Goal: Task Accomplishment & Management: Manage account settings

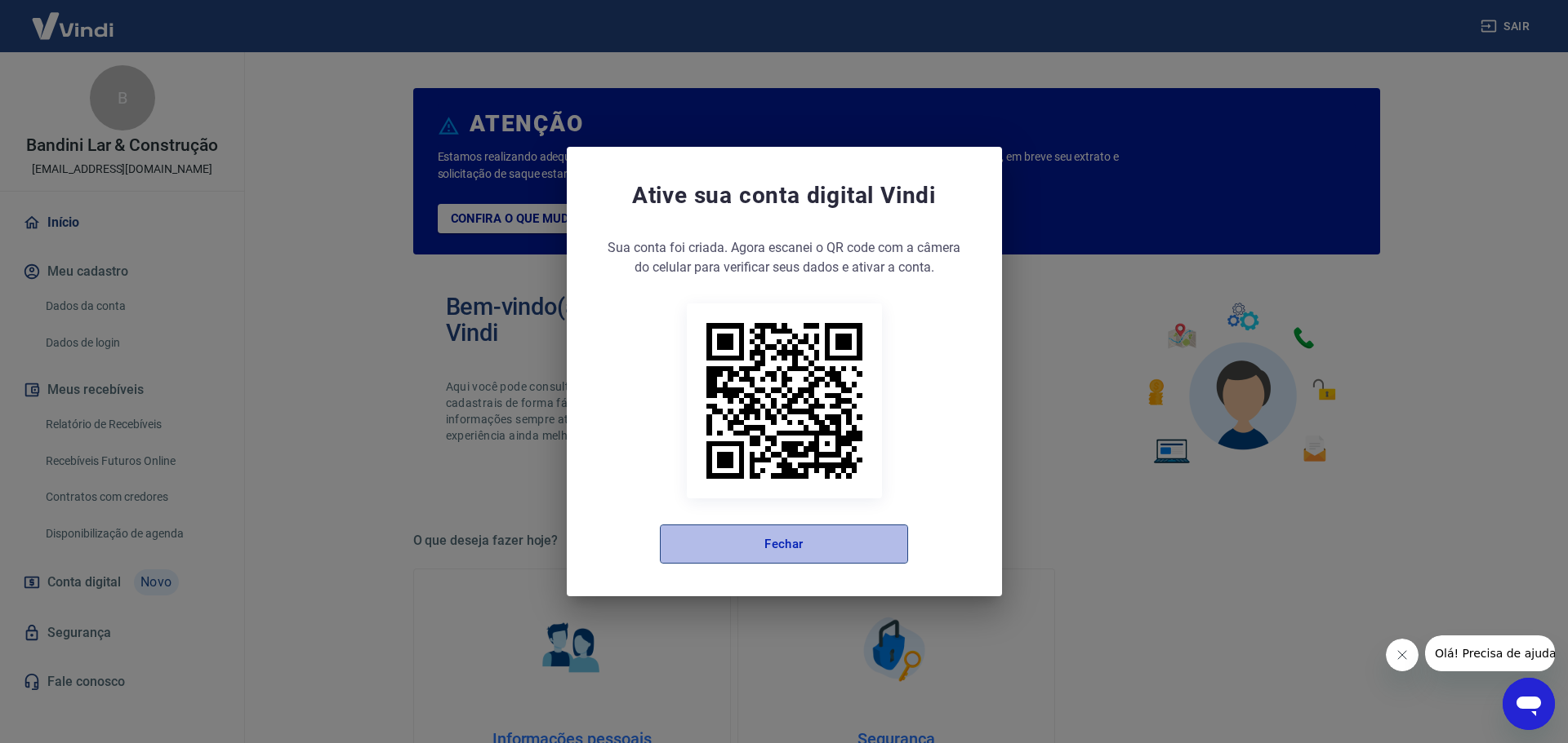
click at [793, 555] on button "Fechar" at bounding box center [784, 544] width 248 height 39
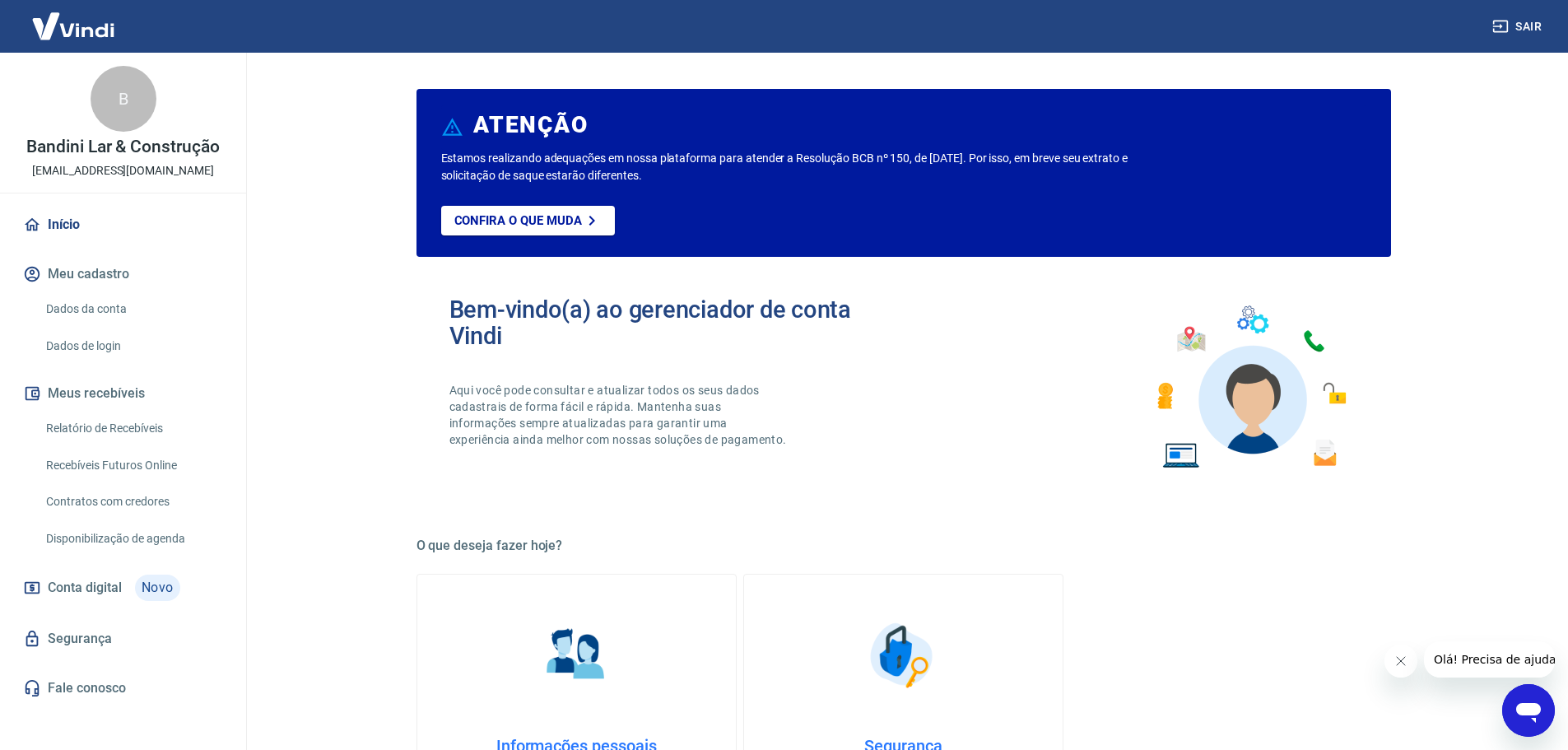
click at [129, 348] on link "Dados de login" at bounding box center [133, 346] width 187 height 34
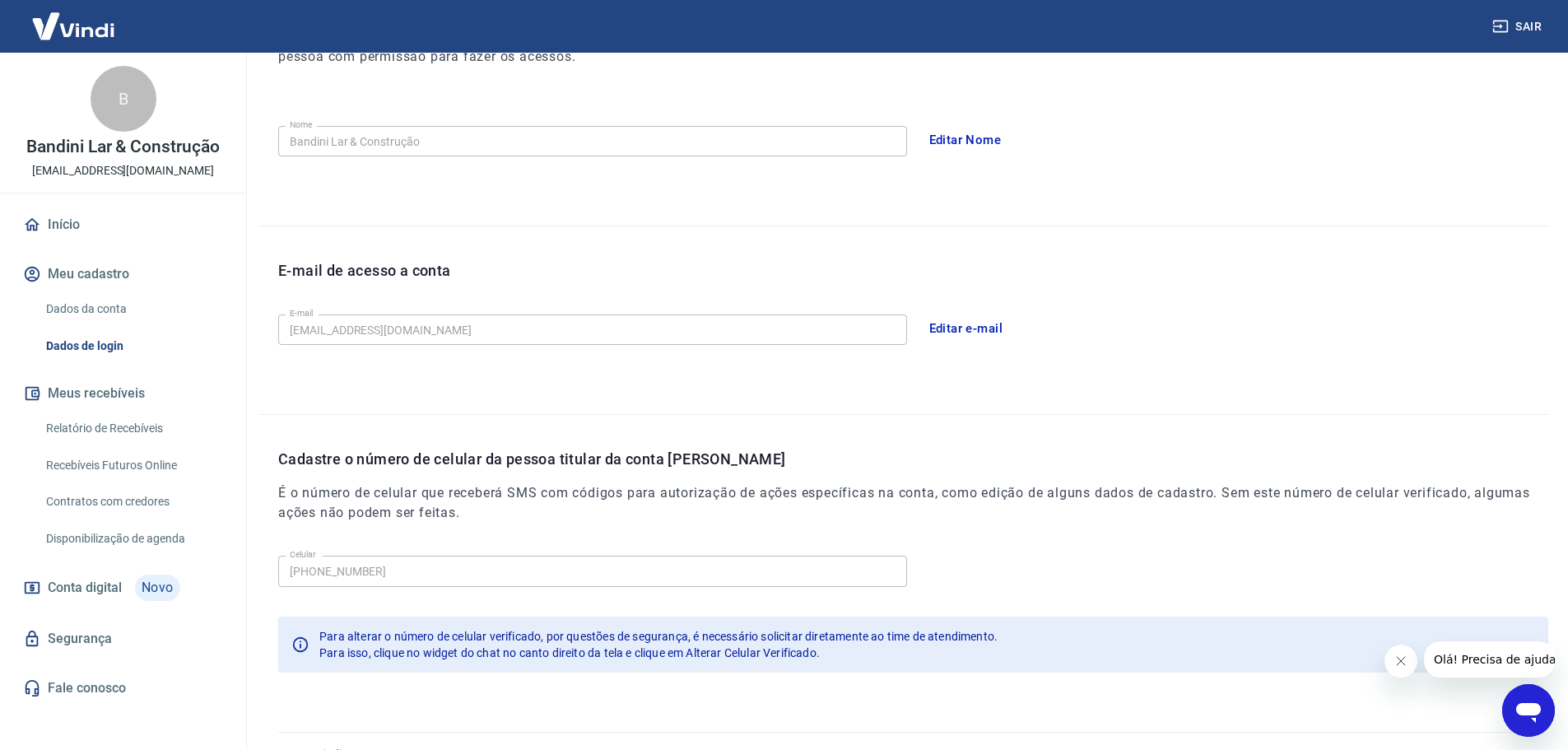
scroll to position [305, 0]
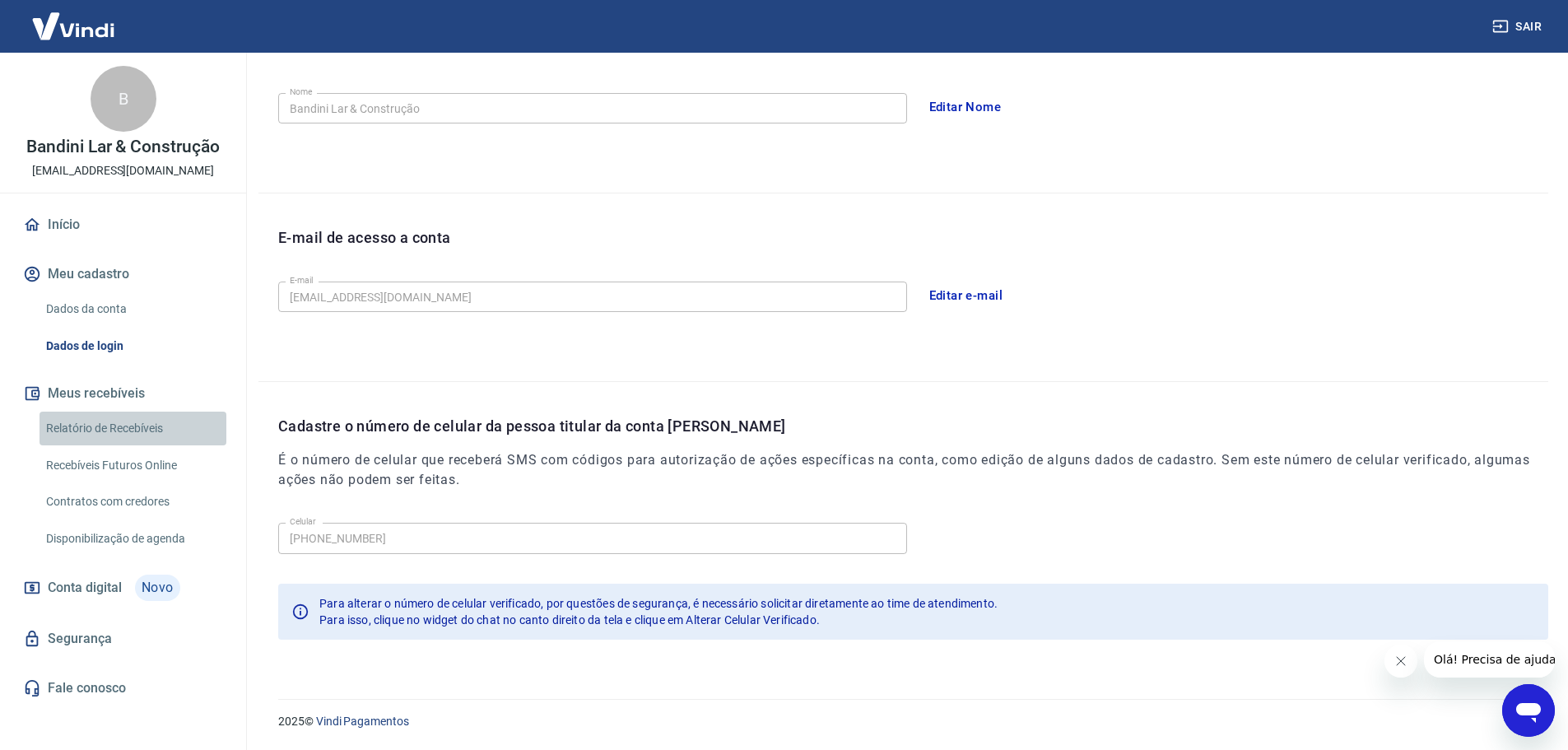
click at [82, 425] on link "Relatório de Recebíveis" at bounding box center [133, 429] width 187 height 34
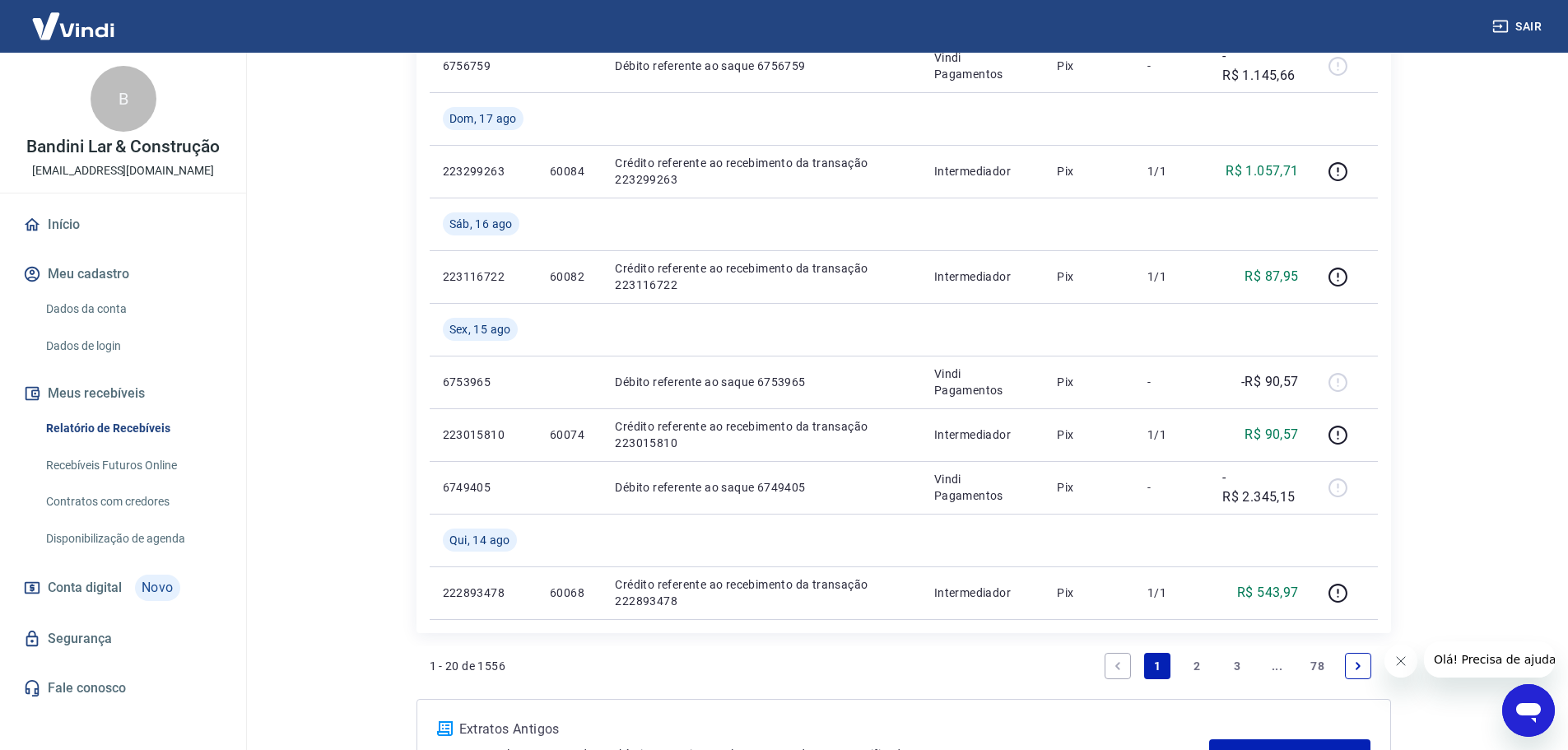
scroll to position [1400, 0]
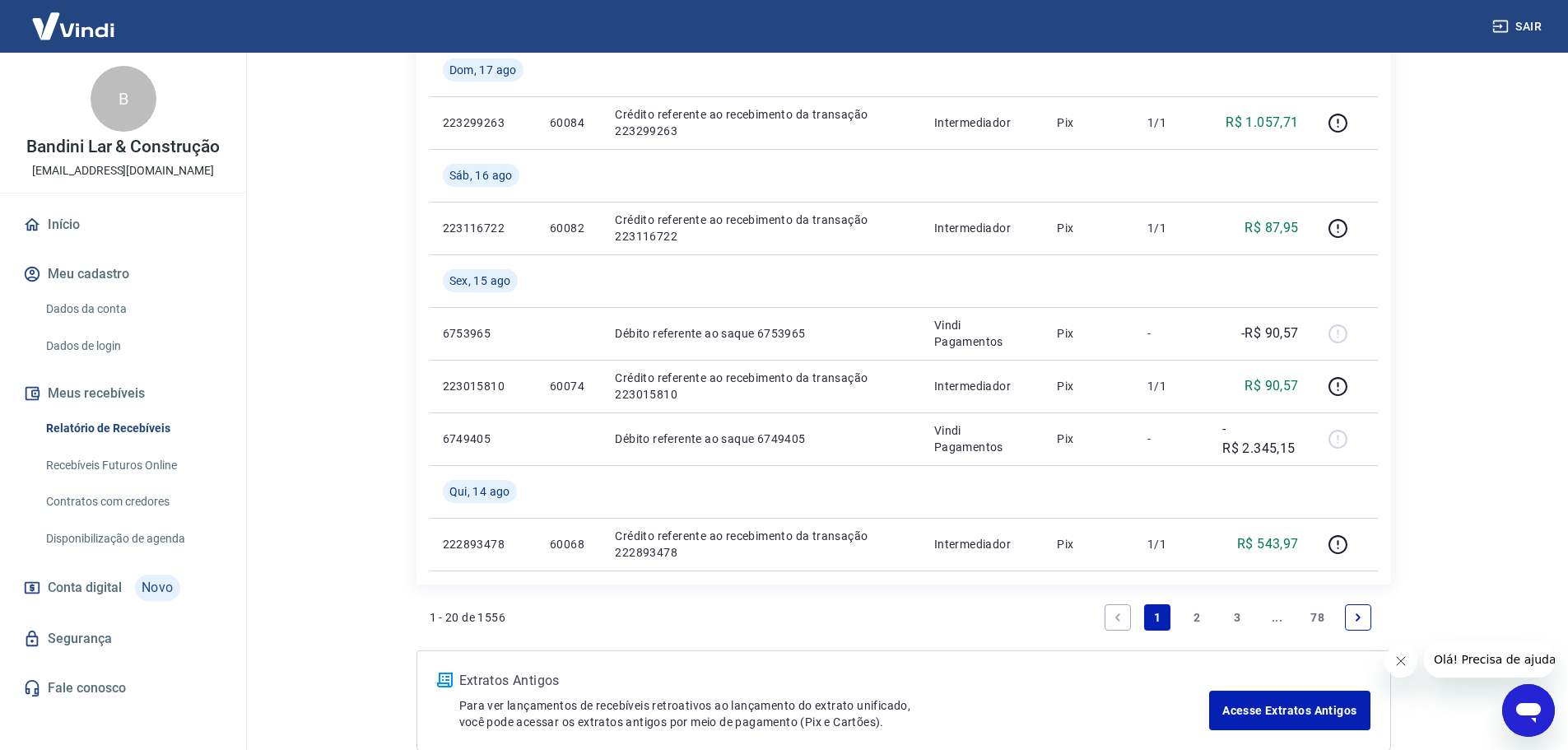
click at [1242, 620] on link "3" at bounding box center [1237, 618] width 27 height 27
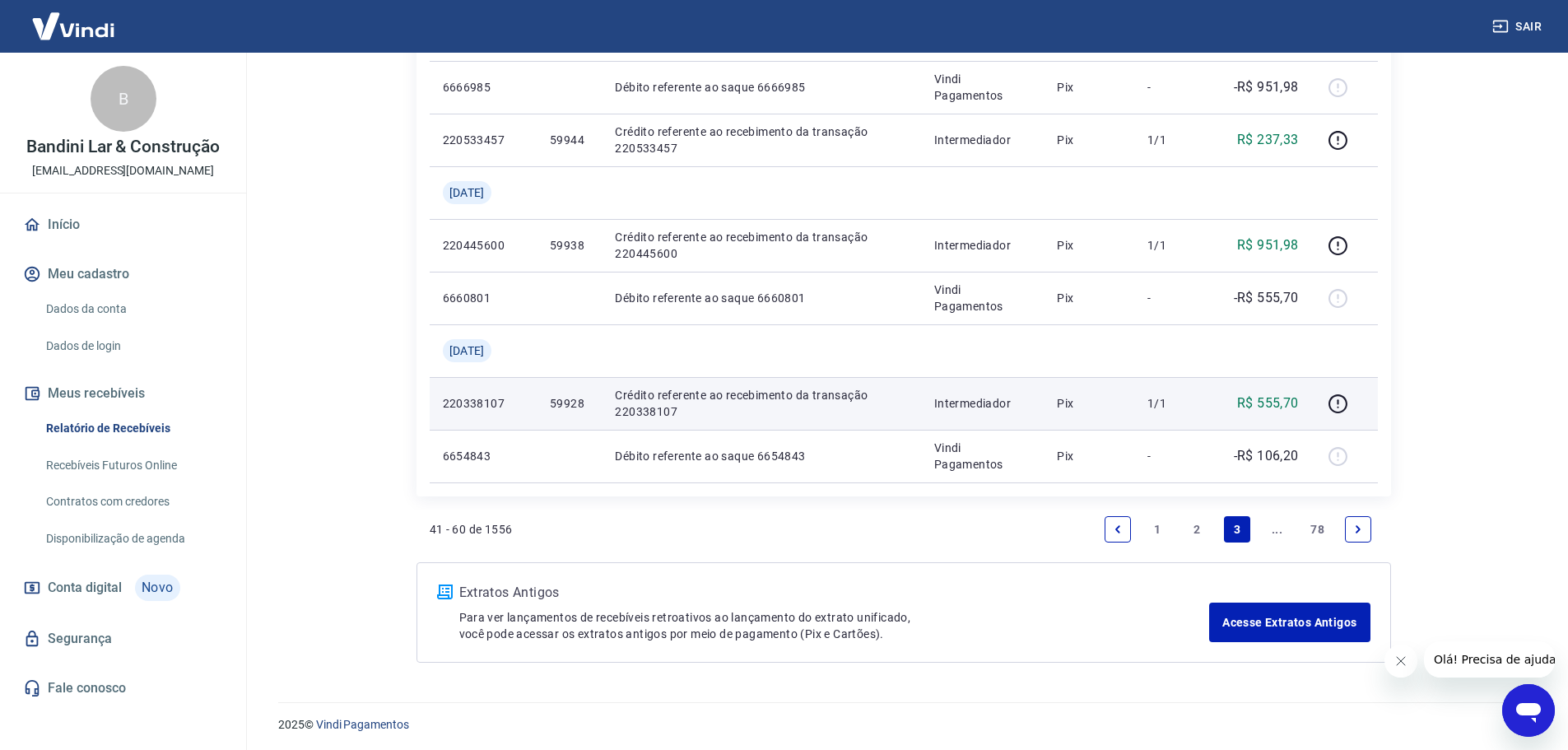
scroll to position [1333, 0]
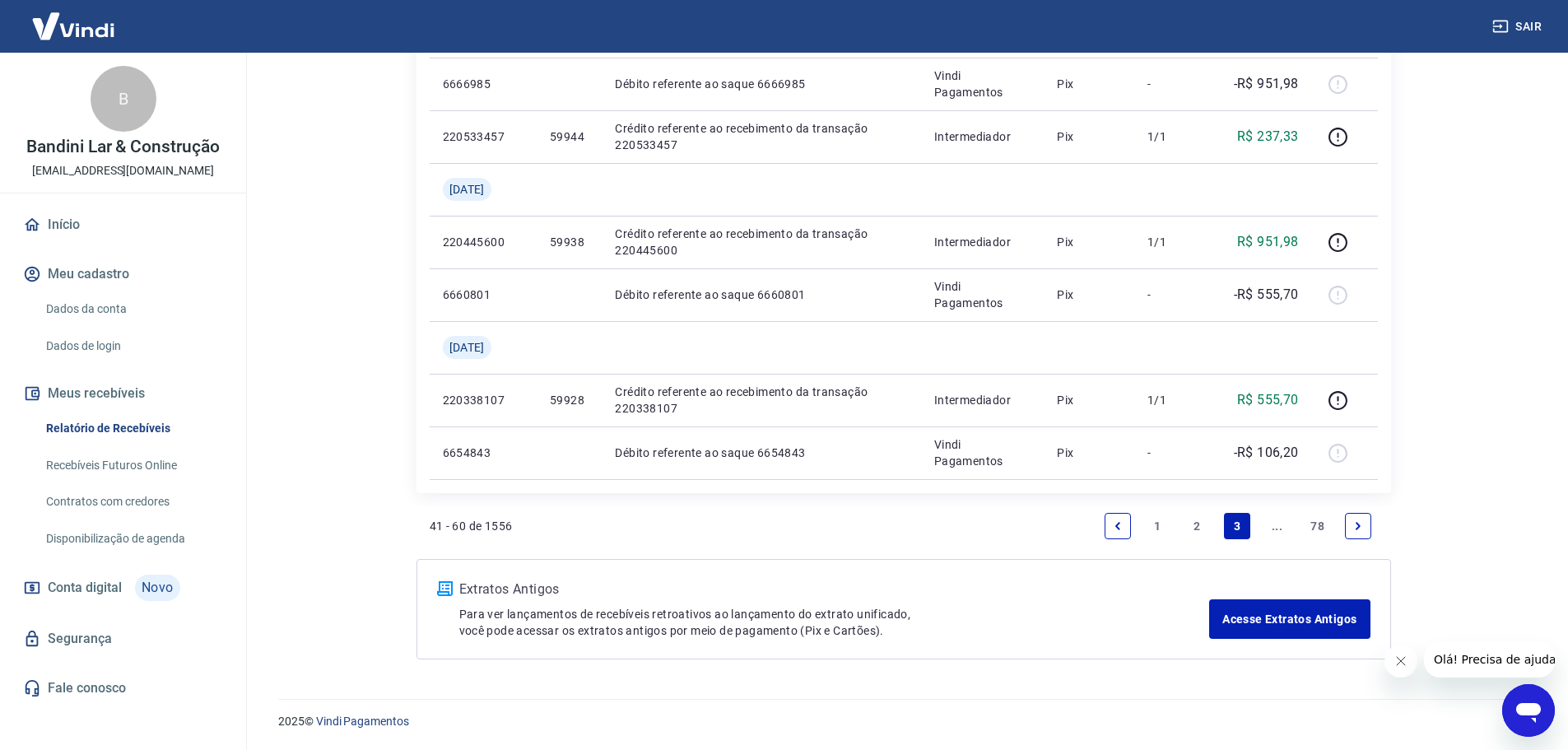
click at [1352, 530] on icon "Next page" at bounding box center [1358, 526] width 12 height 12
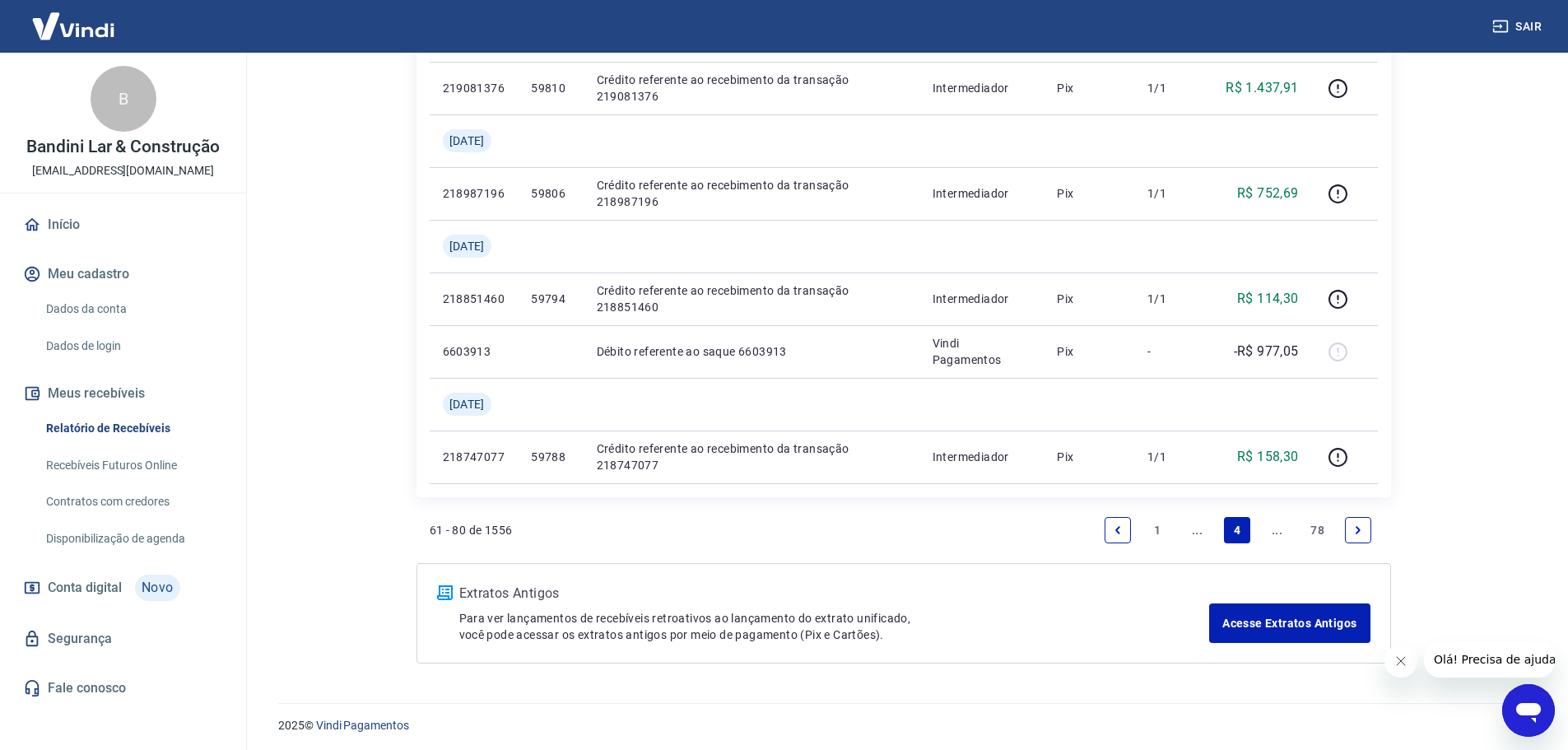
scroll to position [1439, 0]
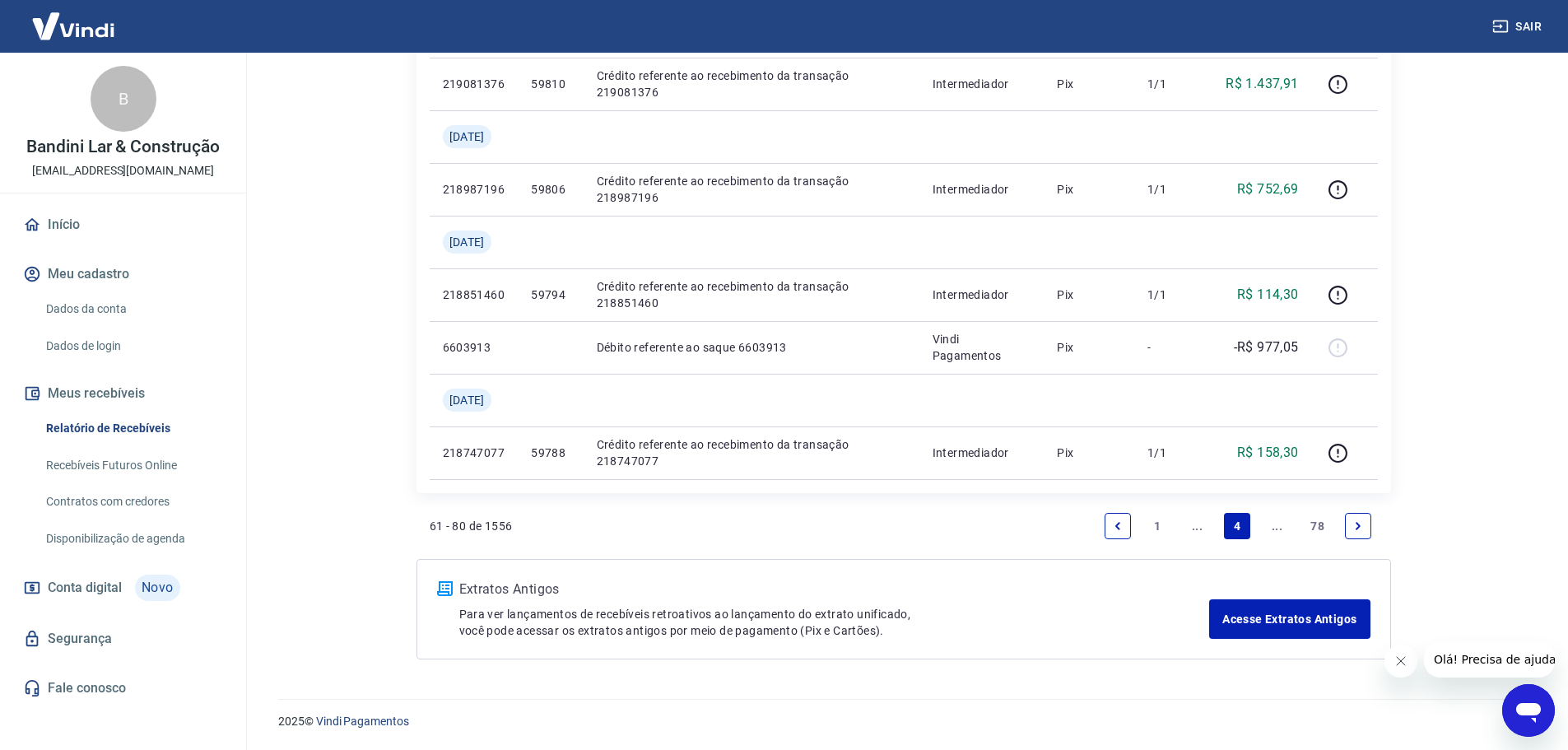
click at [1356, 528] on icon "Next page" at bounding box center [1358, 526] width 12 height 12
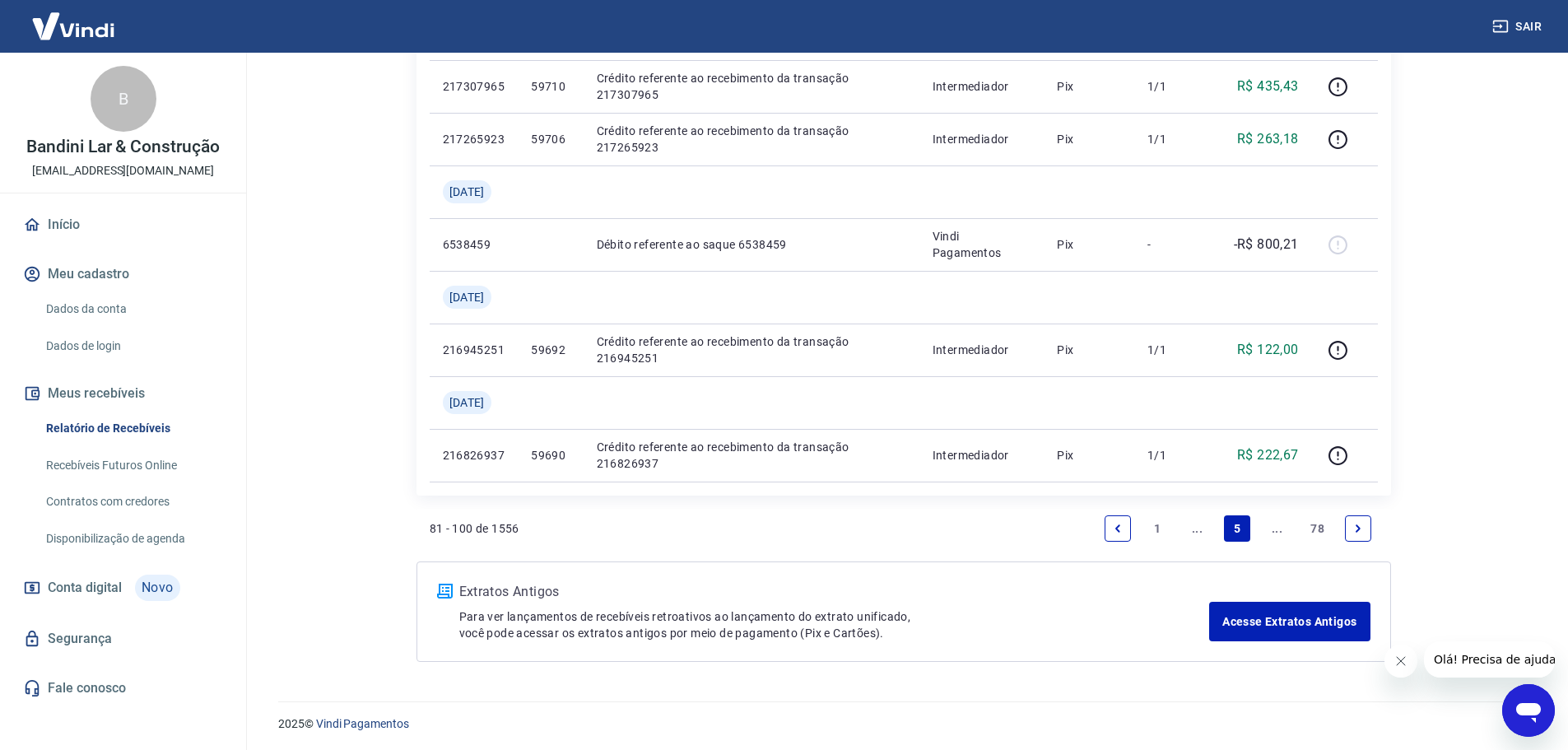
scroll to position [1492, 0]
click at [1125, 529] on link "Previous page" at bounding box center [1118, 526] width 27 height 27
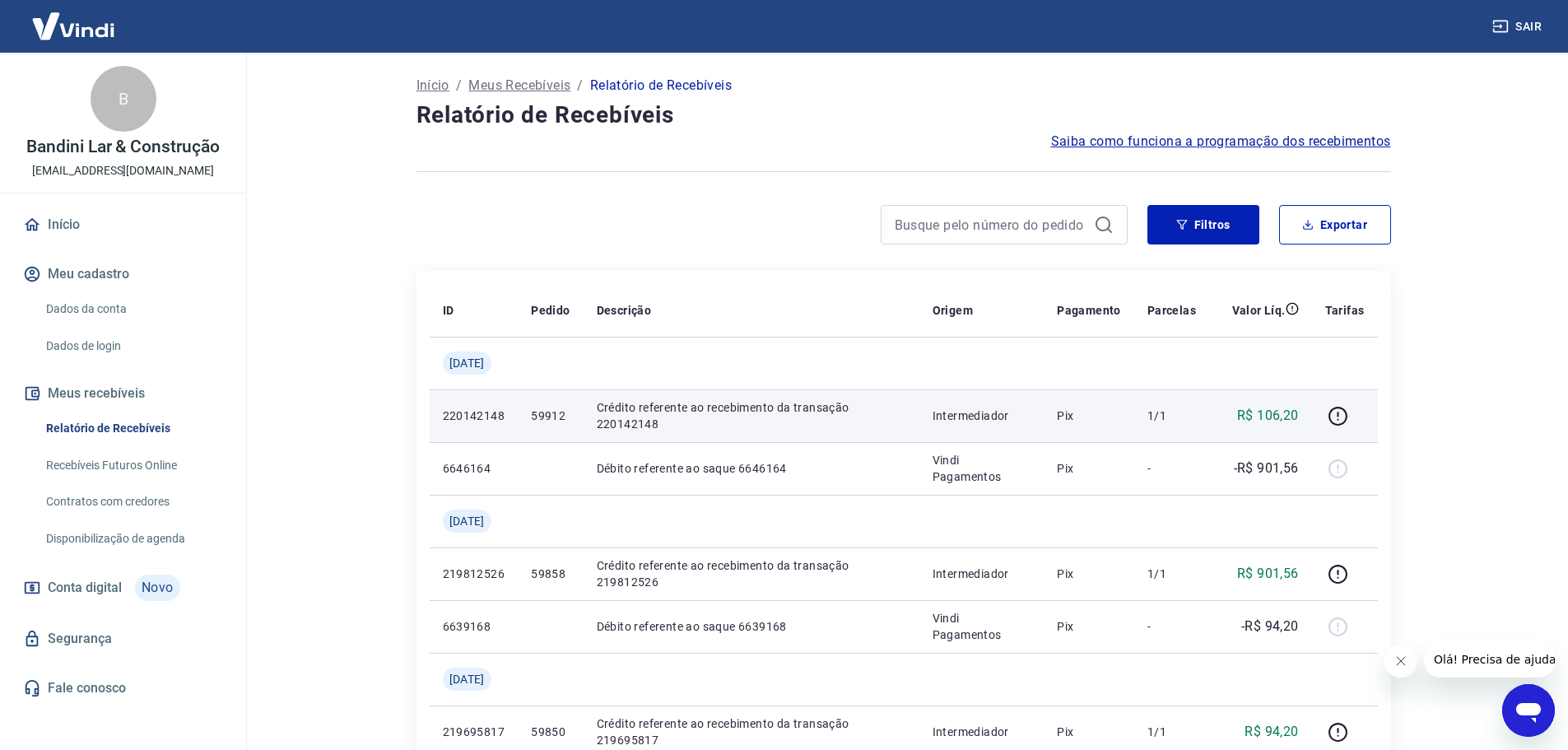
click at [1161, 423] on p "1/1" at bounding box center [1171, 416] width 48 height 17
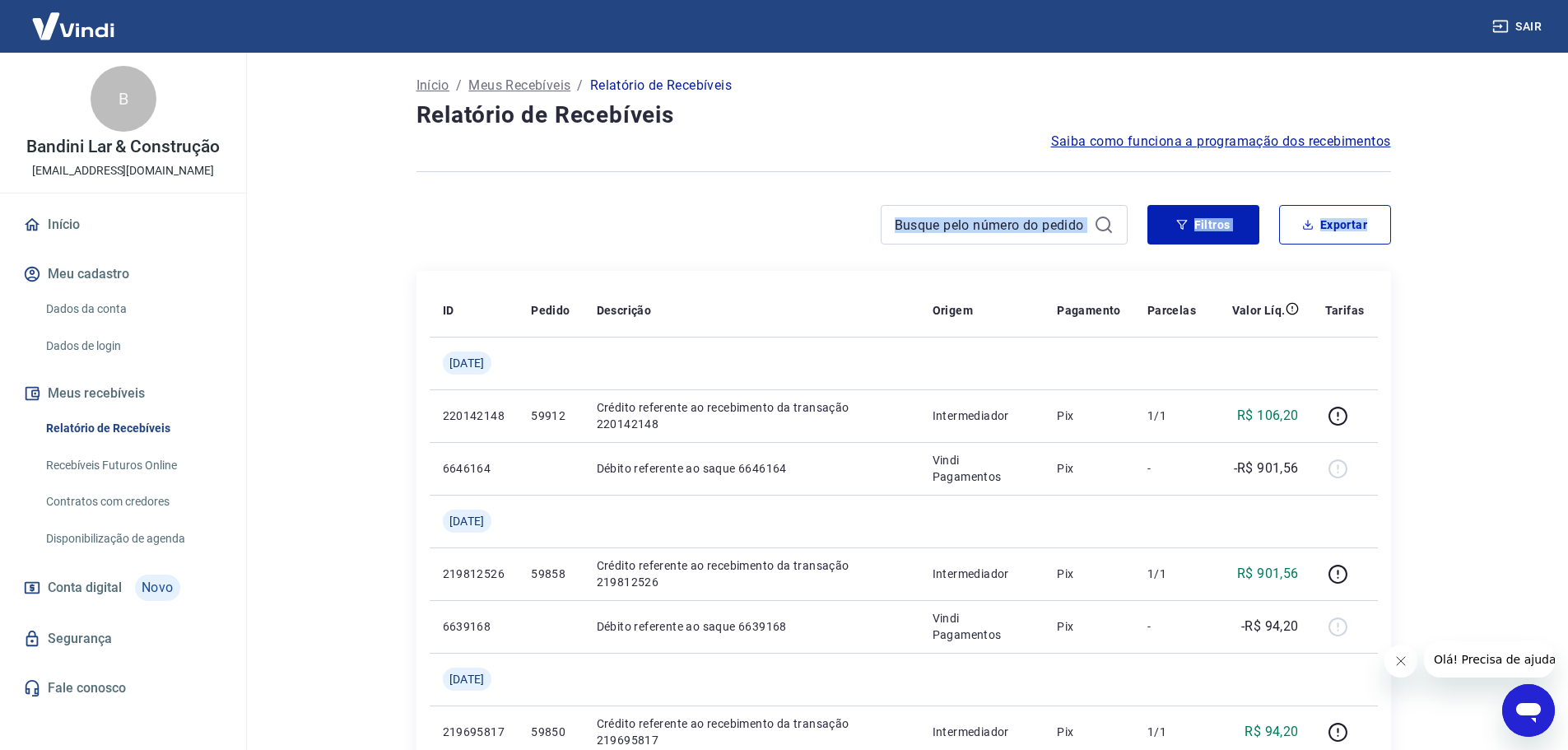
drag, startPoint x: 1565, startPoint y: 183, endPoint x: 1568, endPoint y: 234, distance: 51.1
click at [1568, 234] on html "Sair B Bandini Lar & Construção [EMAIL_ADDRESS][DOMAIN_NAME] Início Meu cadastr…" at bounding box center [784, 375] width 1568 height 750
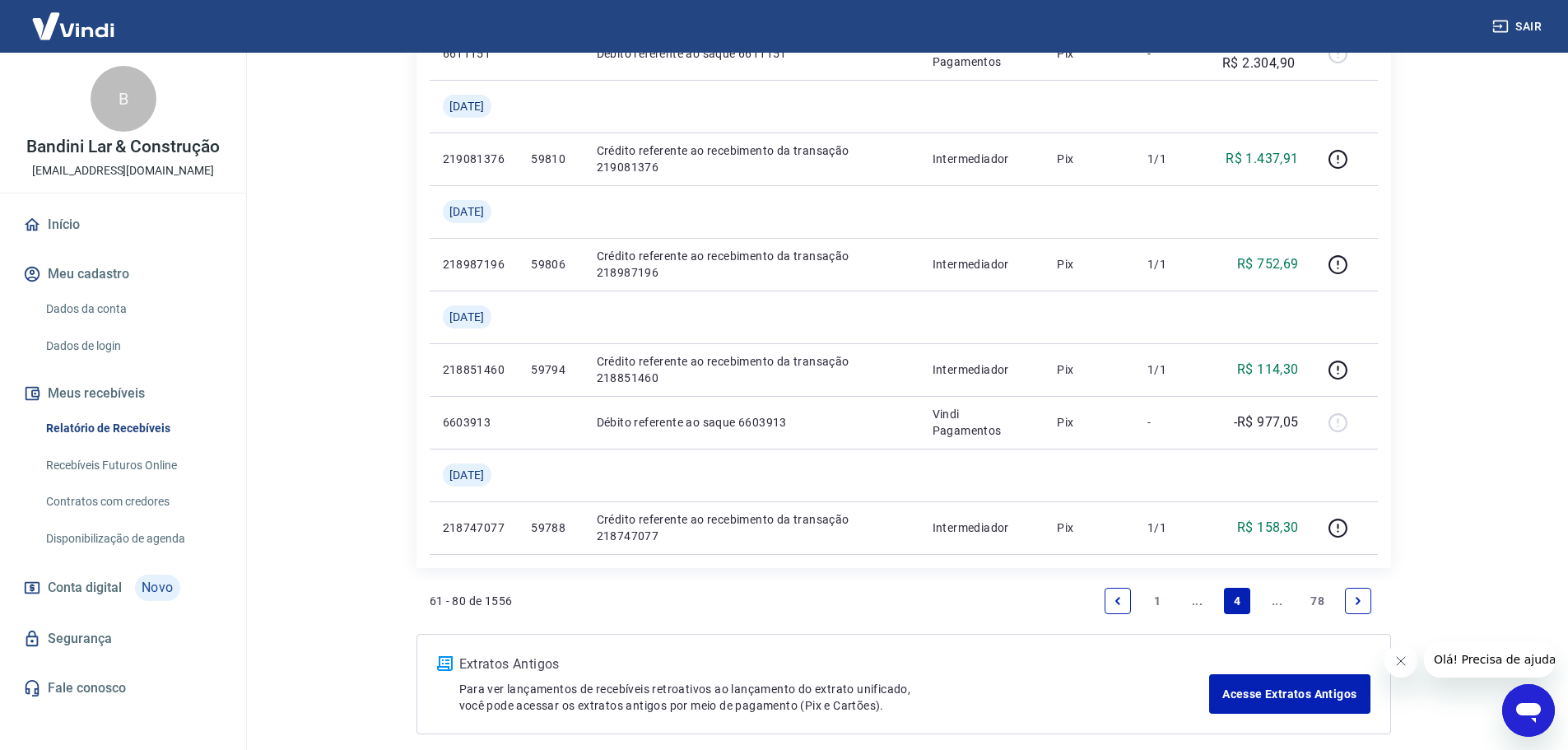
scroll to position [1439, 0]
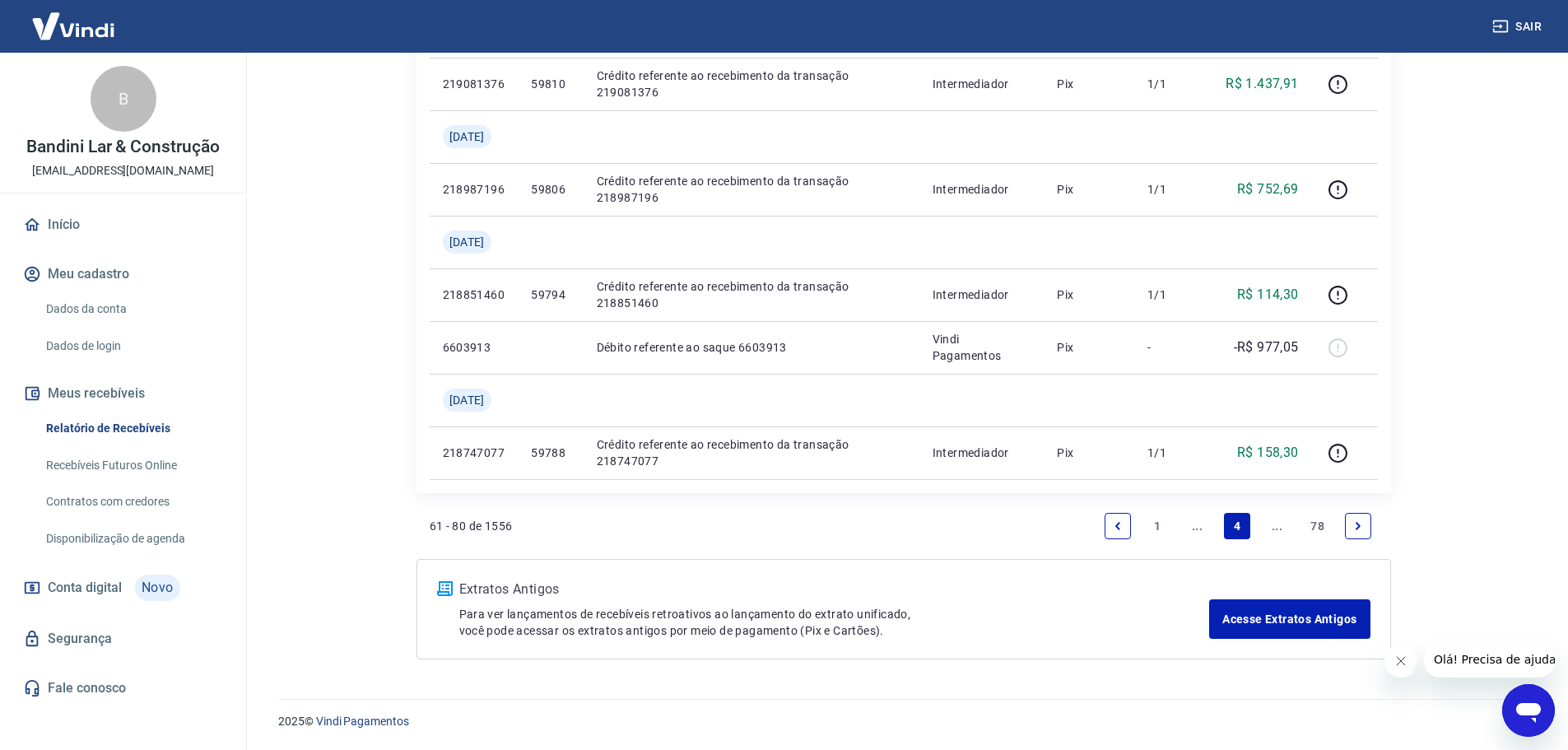
click at [1159, 518] on link "1" at bounding box center [1157, 526] width 27 height 27
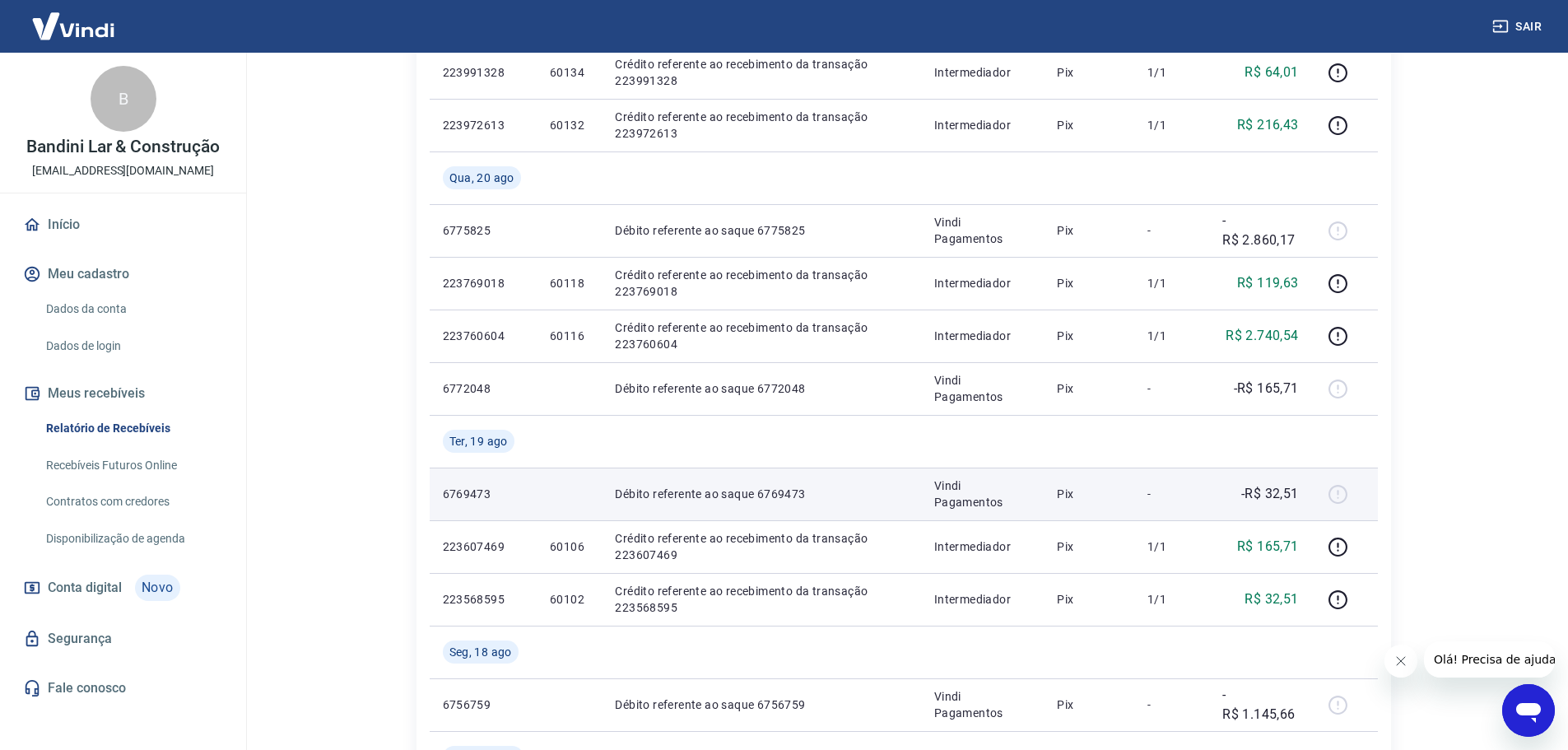
scroll to position [824, 0]
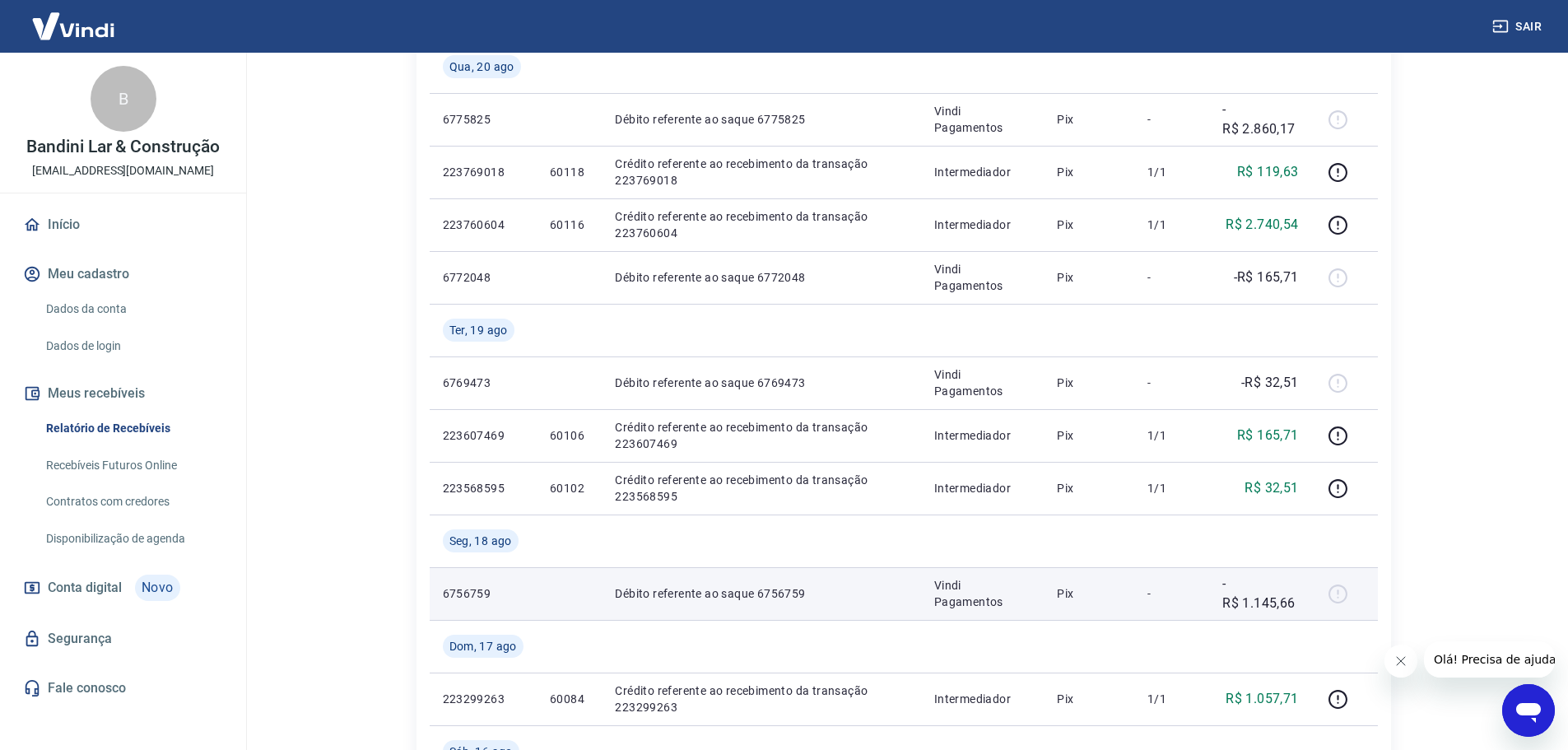
click at [1275, 603] on p "-R$ 1.145,66" at bounding box center [1260, 594] width 76 height 39
click at [1002, 594] on p "Vindi Pagamentos" at bounding box center [983, 593] width 98 height 33
click at [1346, 598] on div at bounding box center [1345, 593] width 39 height 27
click at [730, 608] on td "Débito referente ao saque 6756759" at bounding box center [761, 593] width 319 height 52
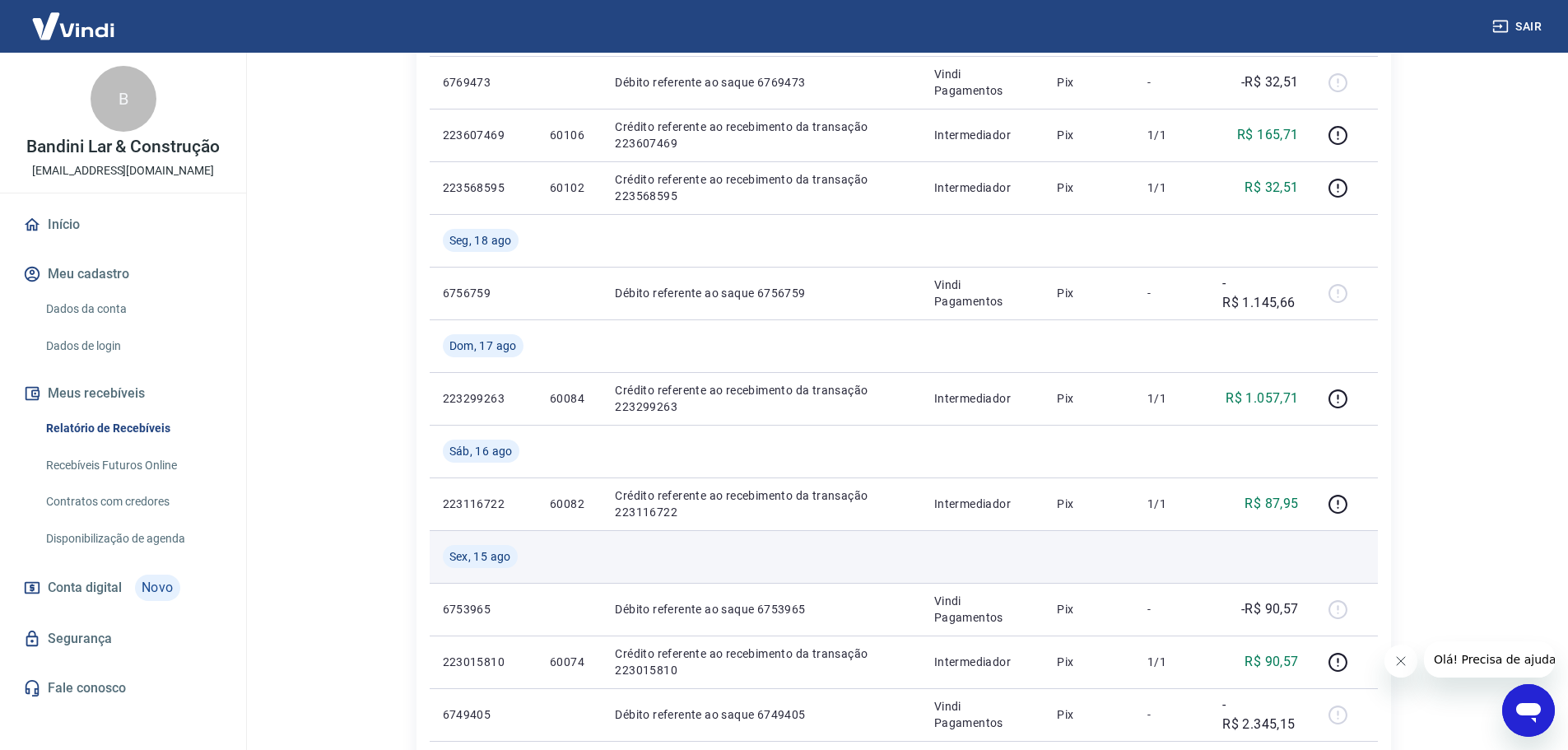
scroll to position [1153, 0]
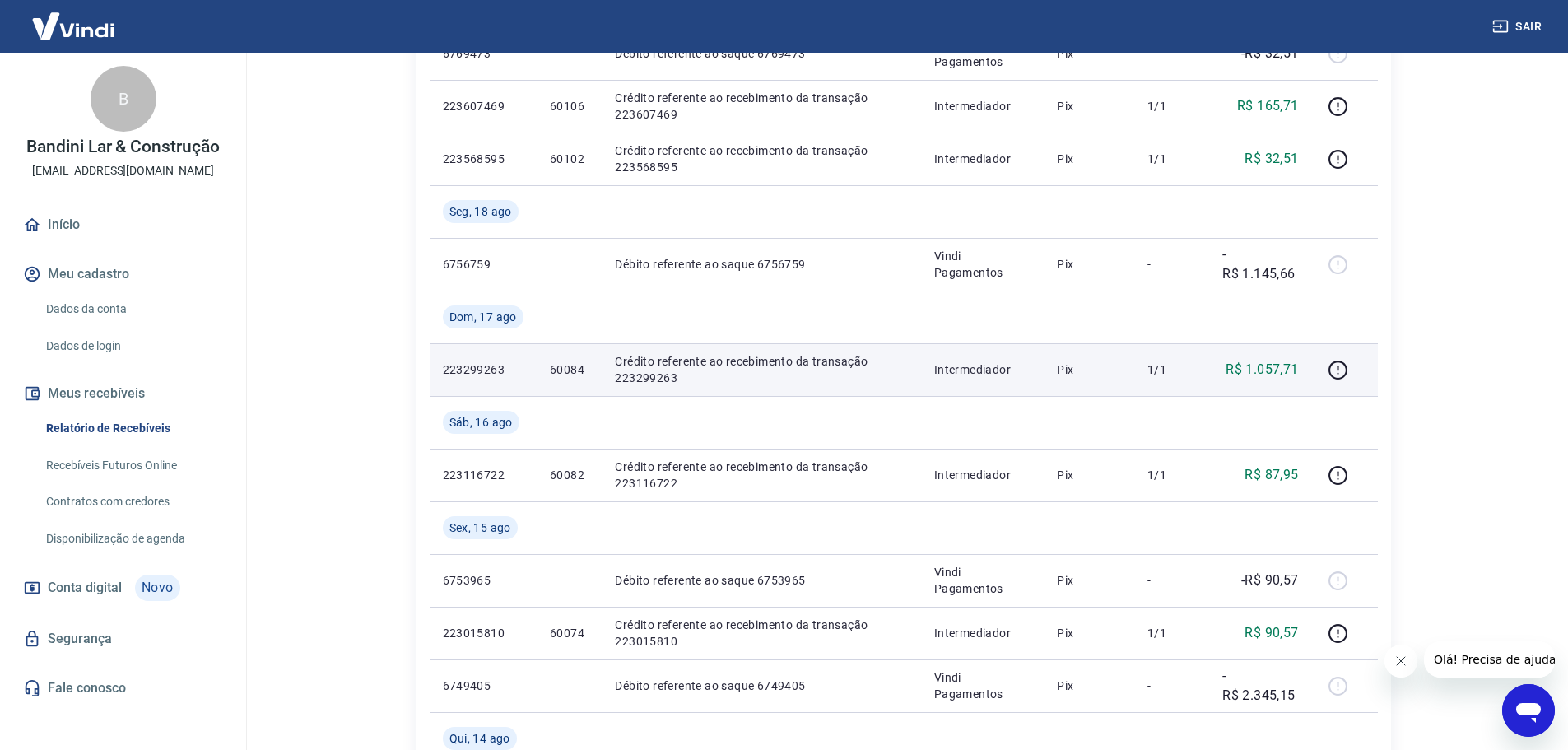
click at [667, 376] on p "Crédito referente ao recebimento da transação 223299263" at bounding box center [761, 370] width 294 height 33
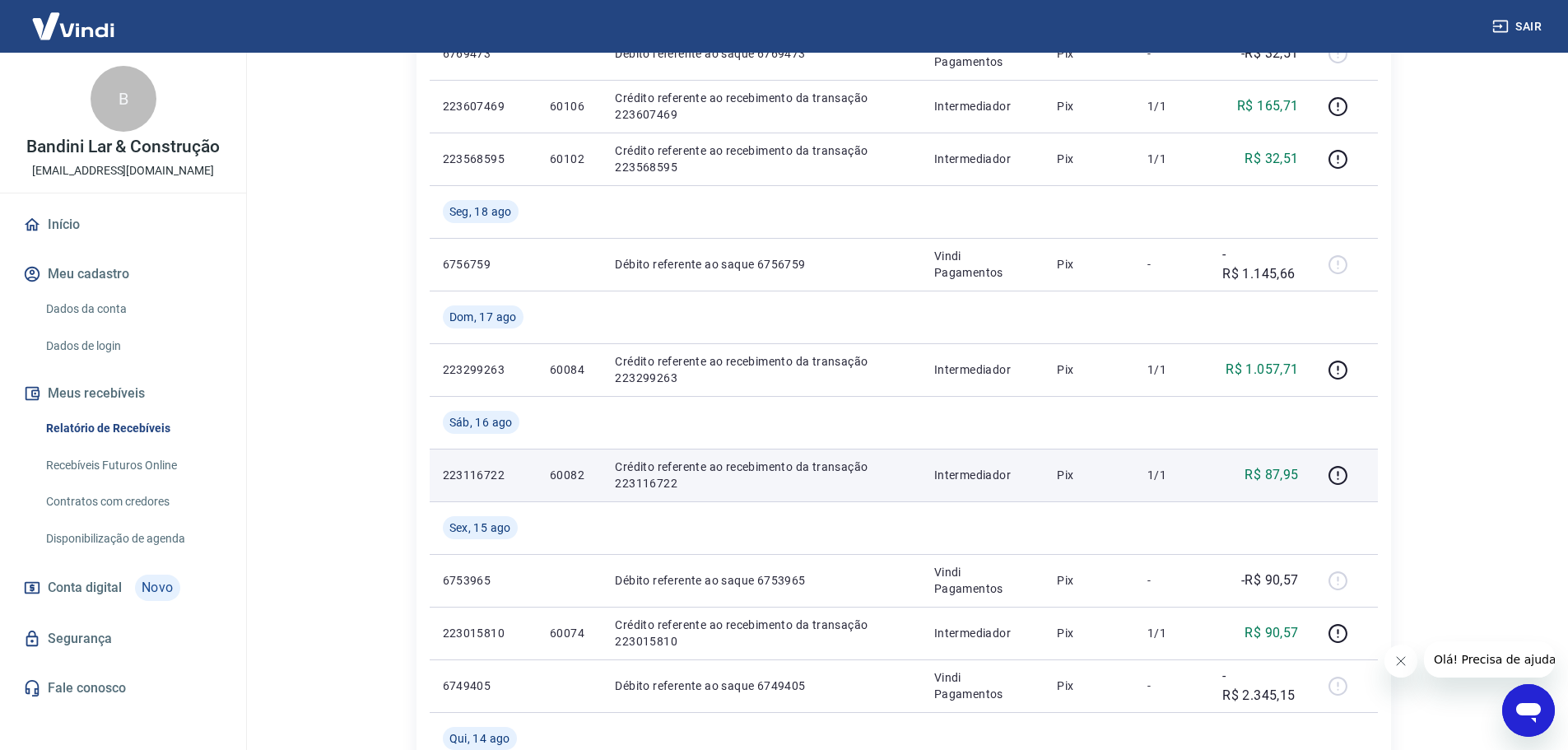
click at [841, 484] on p "Crédito referente ao recebimento da transação 223116722" at bounding box center [761, 475] width 294 height 33
click at [1269, 472] on p "R$ 87,95" at bounding box center [1272, 475] width 53 height 20
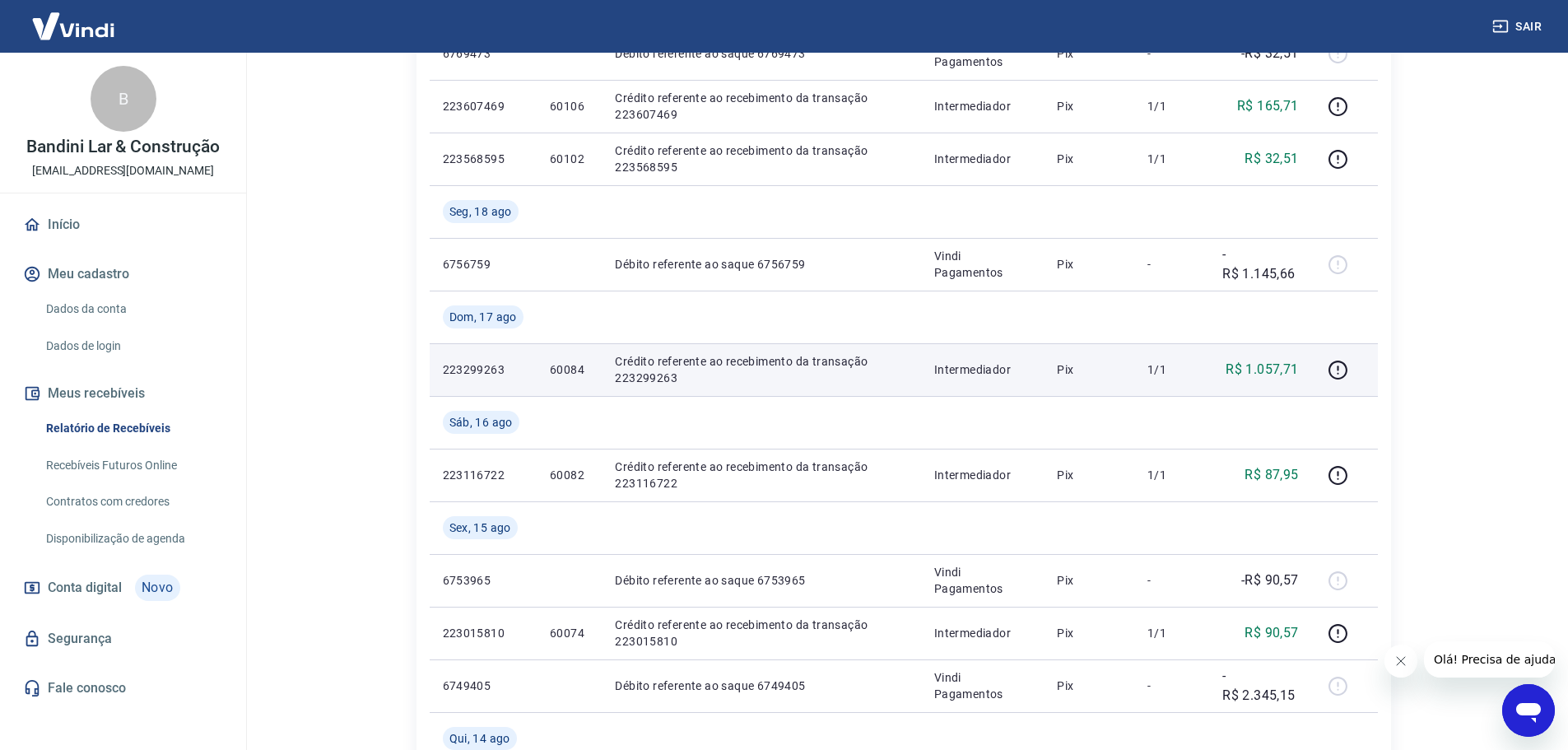
click at [1259, 383] on td "R$ 1.057,71" at bounding box center [1261, 370] width 102 height 52
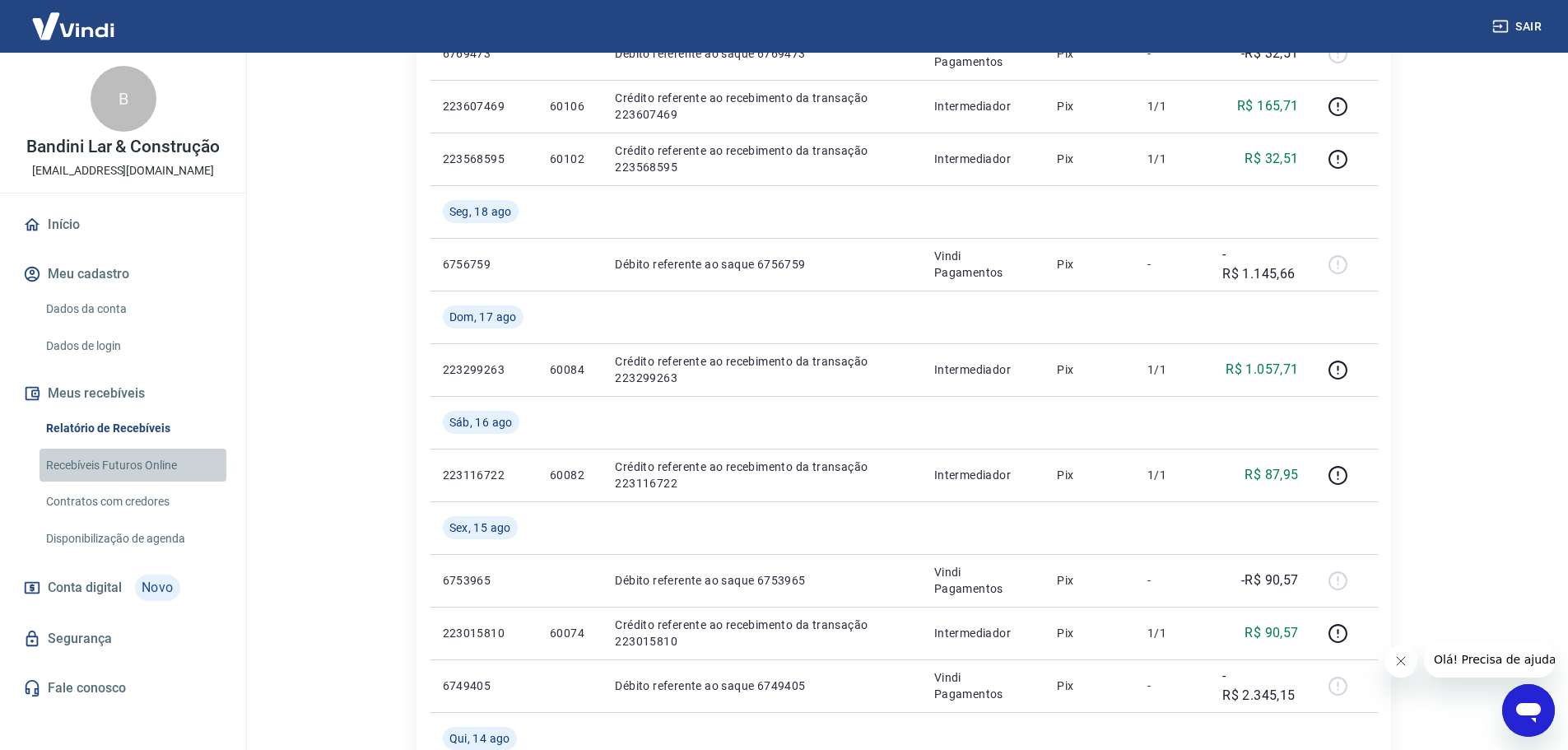
click at [138, 461] on link "Recebíveis Futuros Online" at bounding box center [133, 466] width 187 height 34
click at [104, 428] on link "Relatório de Recebíveis" at bounding box center [133, 429] width 187 height 34
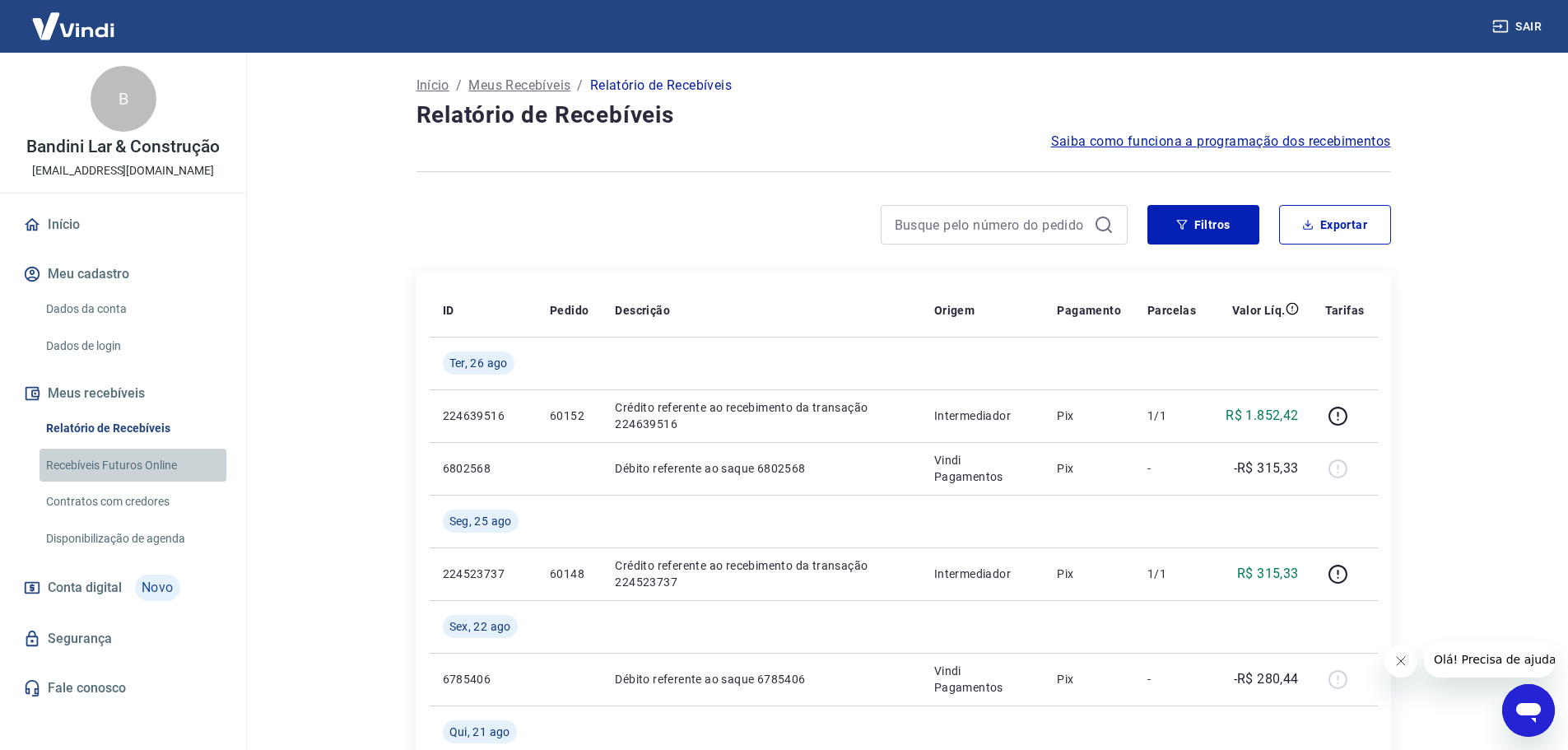
click at [103, 459] on link "Recebíveis Futuros Online" at bounding box center [133, 466] width 187 height 34
